Goal: Task Accomplishment & Management: Use online tool/utility

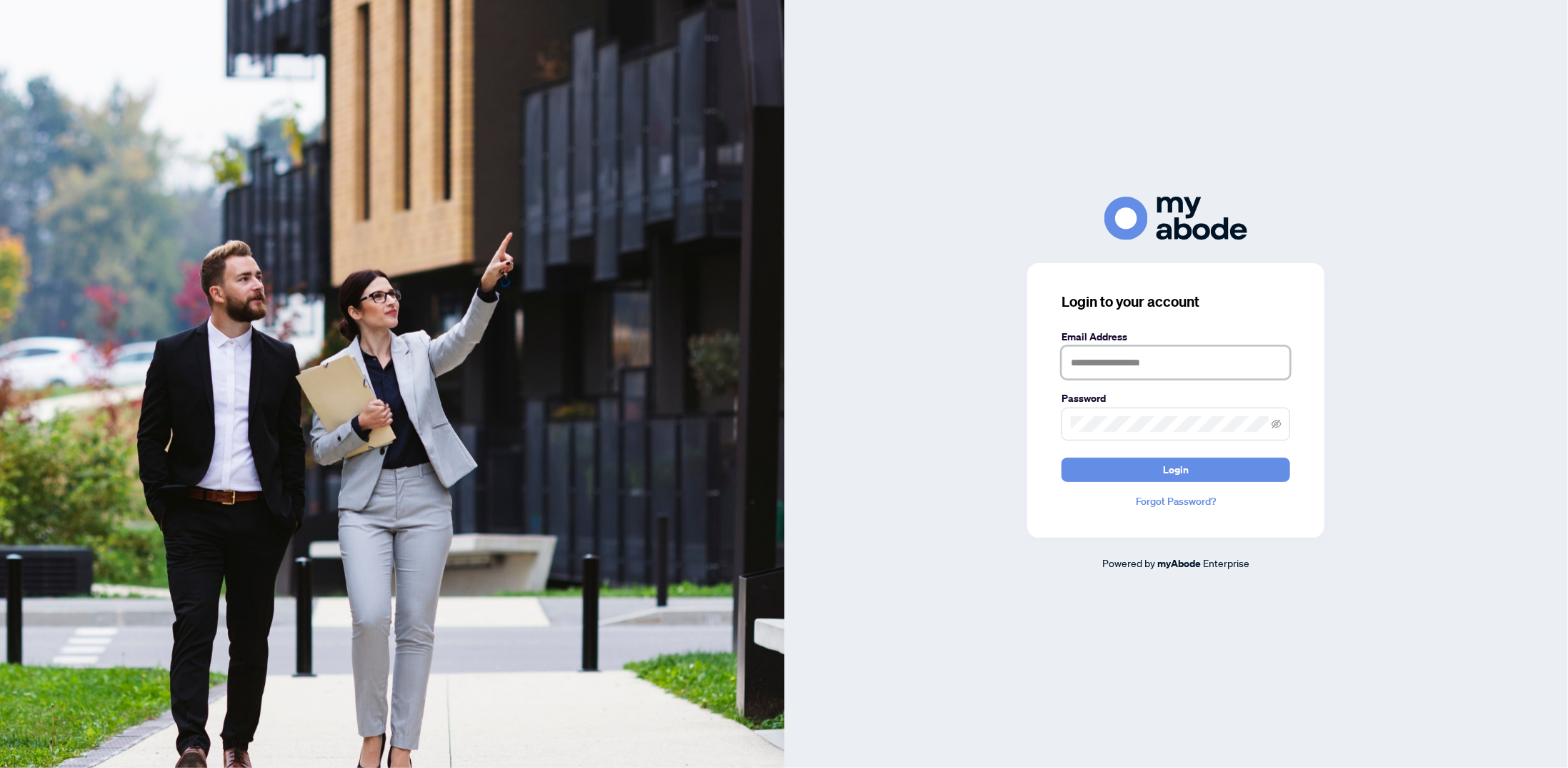
click at [1282, 361] on input "text" at bounding box center [1176, 362] width 229 height 33
drag, startPoint x: 1282, startPoint y: 361, endPoint x: 1238, endPoint y: 379, distance: 47.5
click at [1282, 361] on input "text" at bounding box center [1176, 362] width 229 height 33
type input "**********"
click at [1138, 415] on span at bounding box center [1176, 423] width 229 height 33
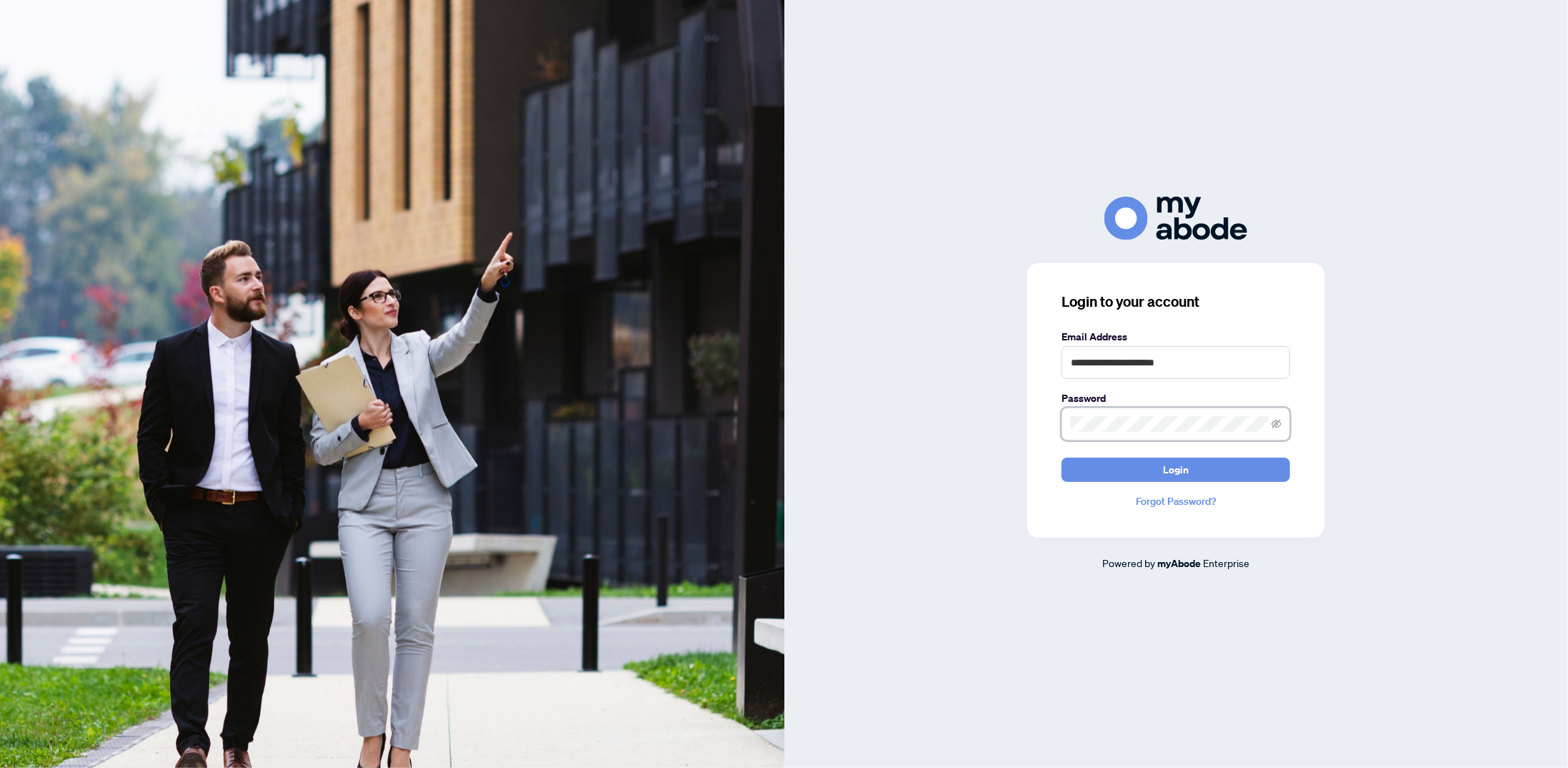
click at [1061, 457] on button "Login" at bounding box center [1176, 470] width 229 height 25
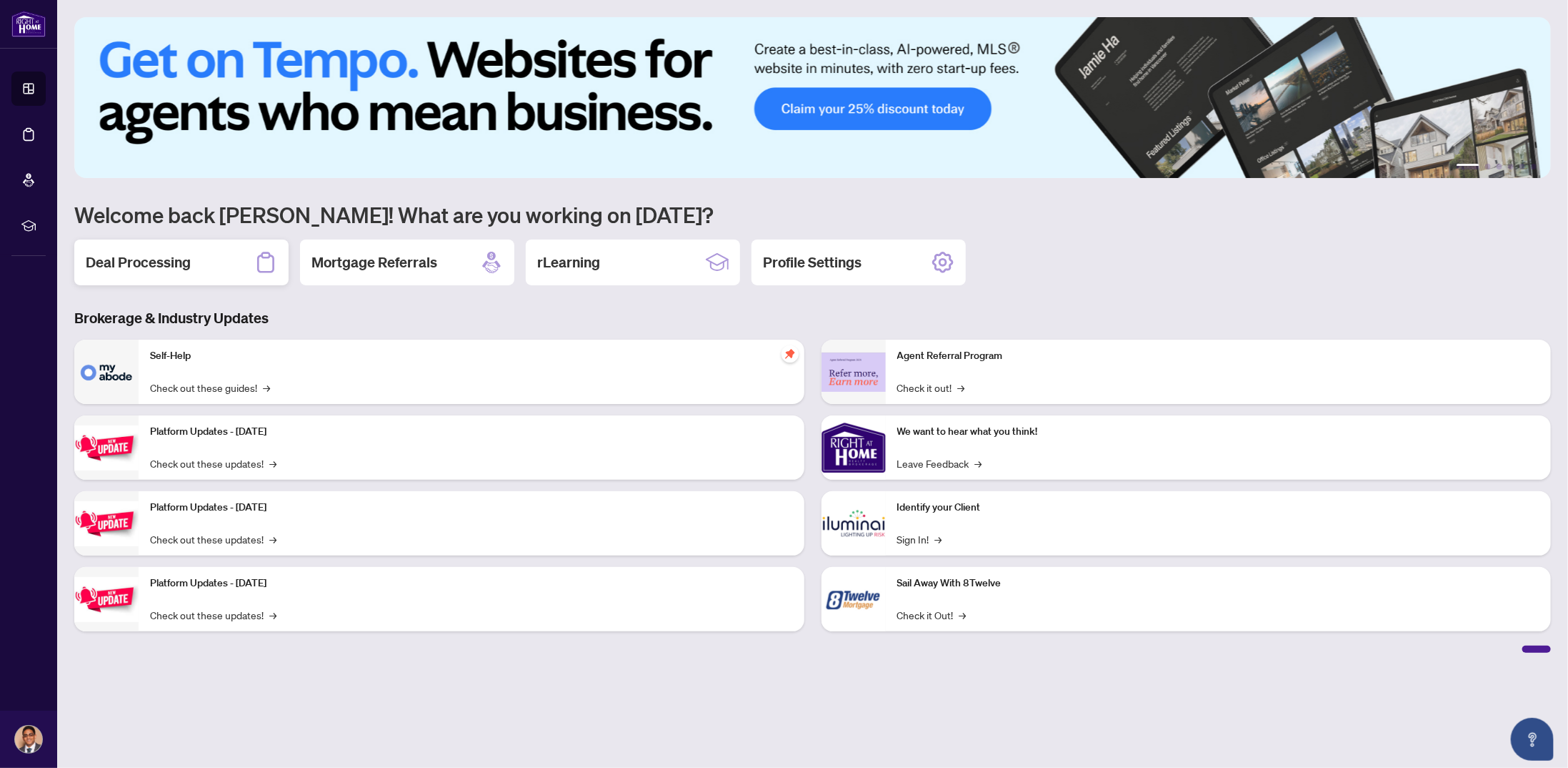
click at [144, 263] on h2 "Deal Processing" at bounding box center [137, 262] width 105 height 20
